Goal: Transaction & Acquisition: Download file/media

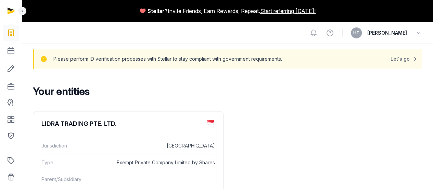
scroll to position [75, 0]
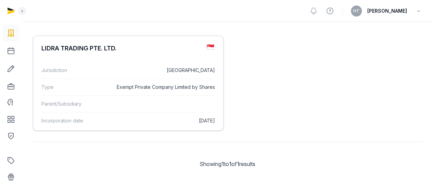
click at [134, 89] on dd "Exempt Private Company Limited by Shares" at bounding box center [164, 87] width 101 height 8
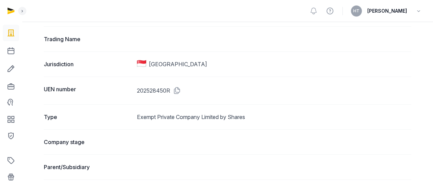
scroll to position [150, 0]
click at [181, 85] on icon at bounding box center [175, 90] width 11 height 11
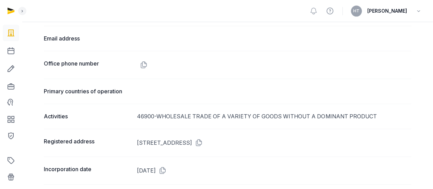
scroll to position [451, 0]
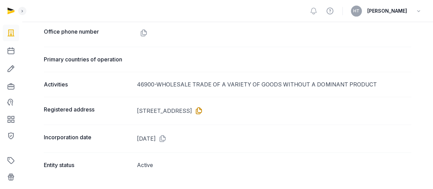
click at [203, 108] on icon at bounding box center [197, 110] width 11 height 11
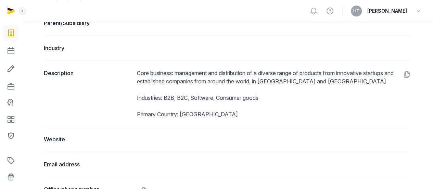
scroll to position [293, 0]
click at [176, 72] on dd "Core business: management and distribution of a diverse range of products from …" at bounding box center [274, 94] width 274 height 49
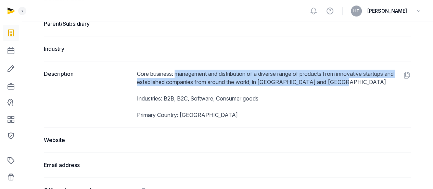
drag, startPoint x: 352, startPoint y: 83, endPoint x: 178, endPoint y: 65, distance: 175.3
click at [178, 65] on div "Description Core business: management and distribution of a diverse range of pr…" at bounding box center [228, 94] width 368 height 66
copy dd "management and distribution of a diverse range of products from innovative star…"
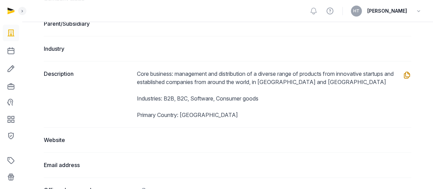
click at [404, 74] on icon at bounding box center [405, 75] width 11 height 11
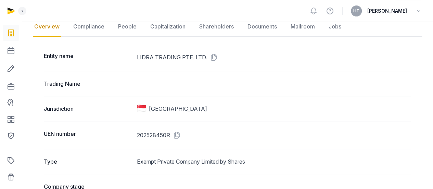
scroll to position [168, 0]
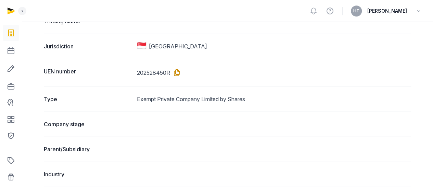
click at [176, 71] on icon at bounding box center [175, 72] width 11 height 11
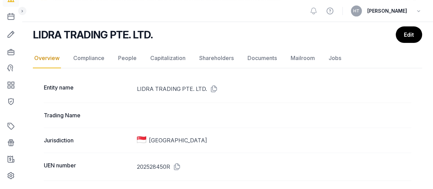
scroll to position [71, 0]
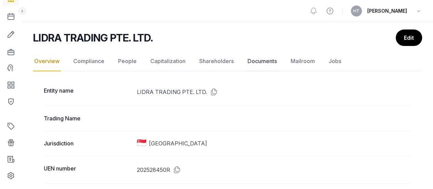
click at [260, 63] on link "Documents" at bounding box center [262, 61] width 32 height 20
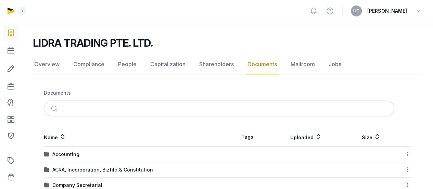
scroll to position [175, 0]
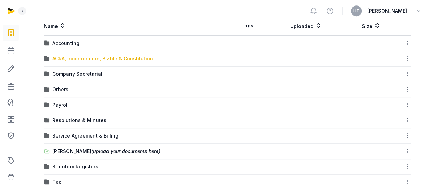
click at [145, 59] on div "ACRA, Incorporation, Bizfile & Constitution" at bounding box center [102, 58] width 101 height 7
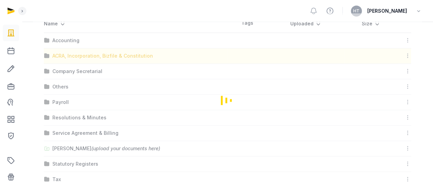
scroll to position [93, 0]
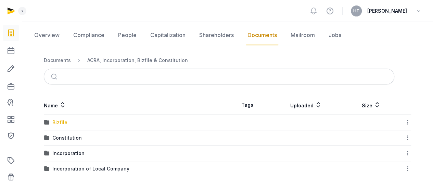
click at [55, 123] on div "Bizfile" at bounding box center [59, 122] width 15 height 7
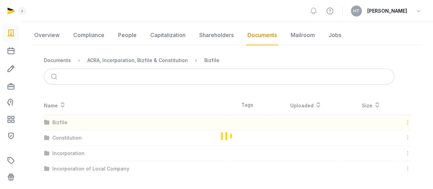
scroll to position [47, 0]
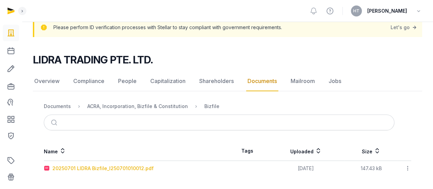
click at [131, 170] on div "20250701 LIDRA Bizfile_I250701010012.pdf" at bounding box center [102, 168] width 101 height 7
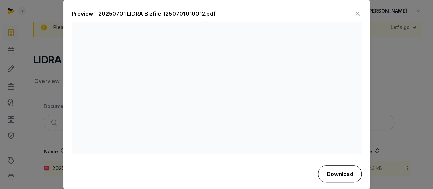
click at [325, 171] on button "Download" at bounding box center [340, 173] width 44 height 17
